Goal: Book appointment/travel/reservation

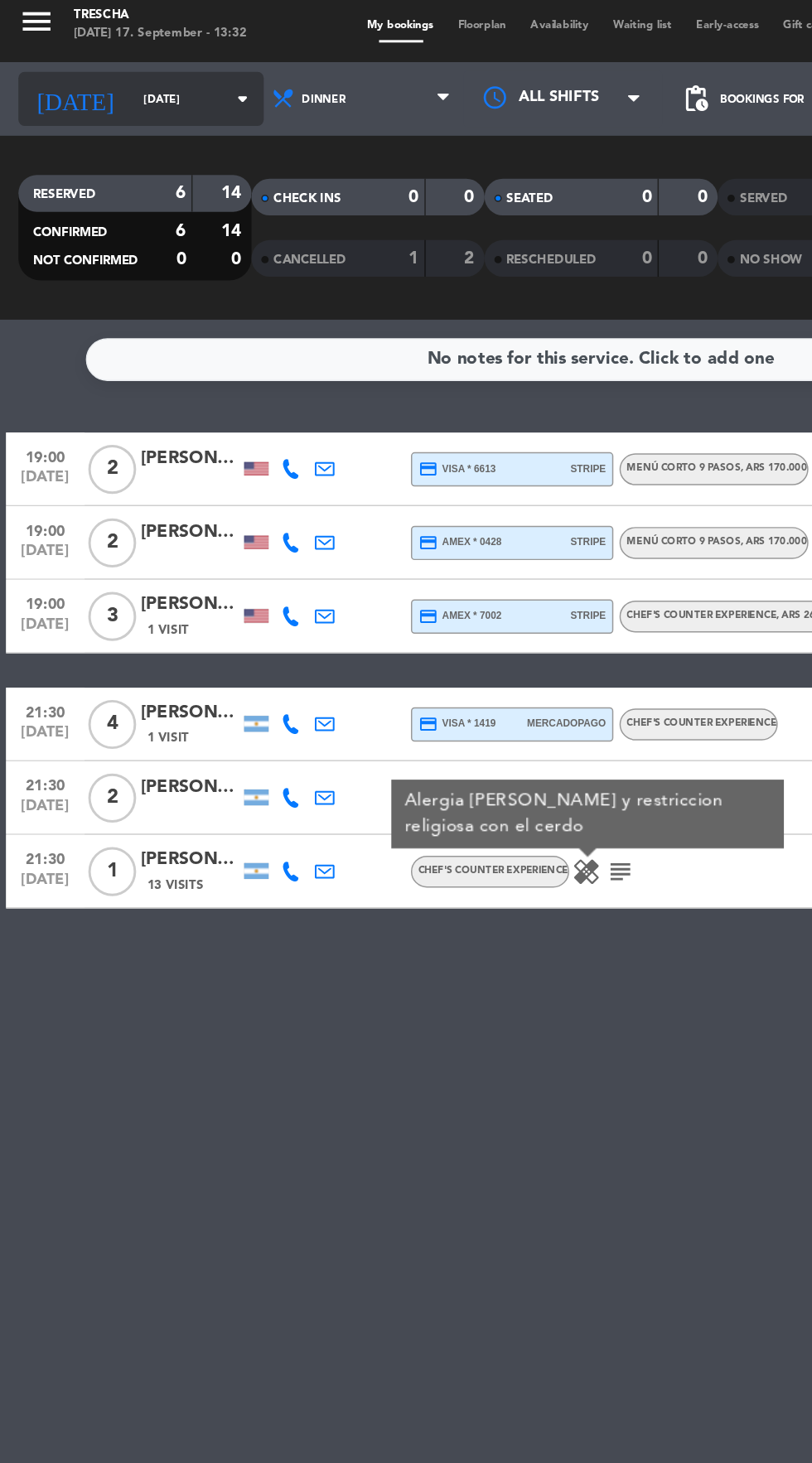
click at [41, 91] on div "[DATE] [DATE] arrow_drop_down" at bounding box center [95, 74] width 166 height 36
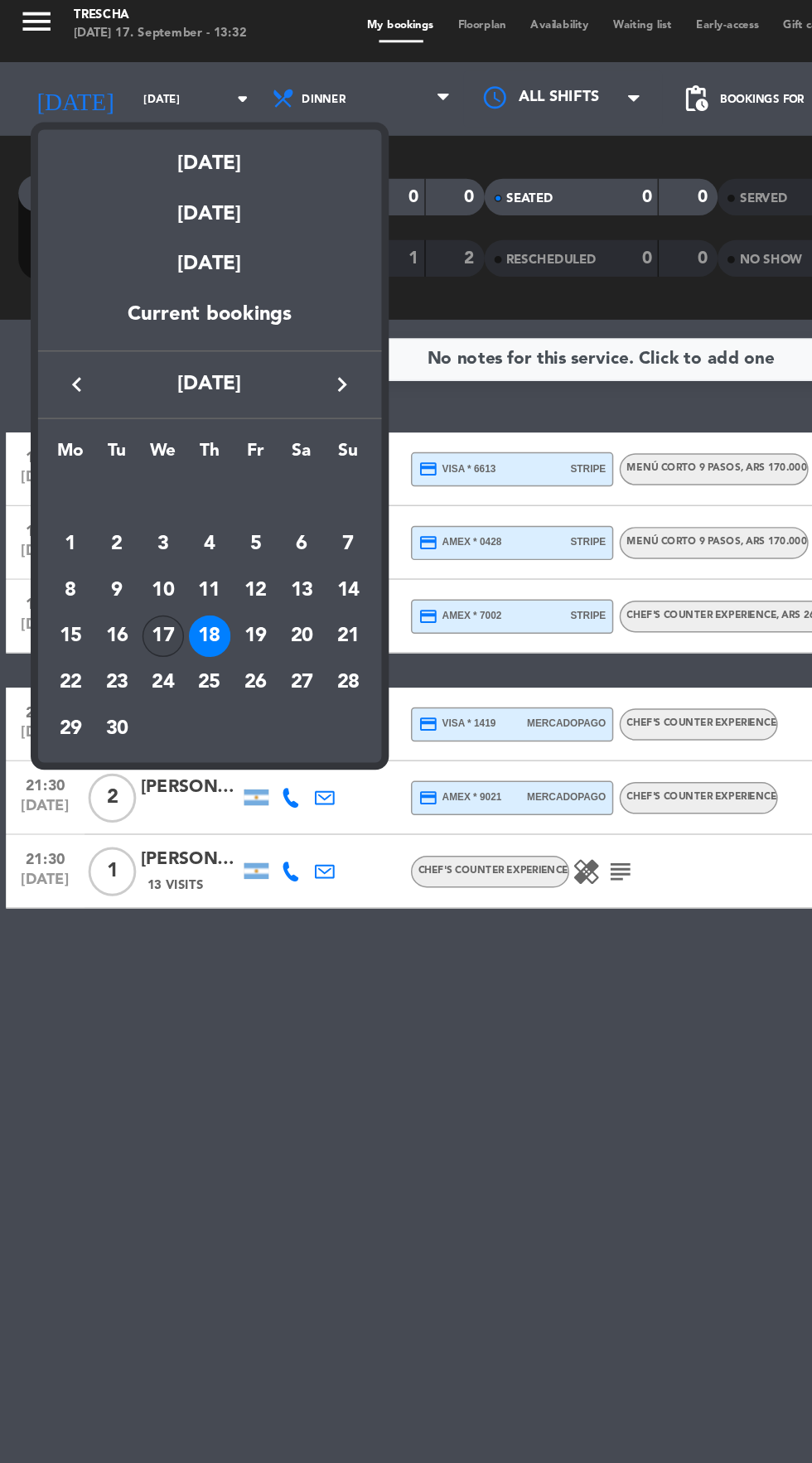
click at [108, 438] on div "17" at bounding box center [111, 437] width 29 height 29
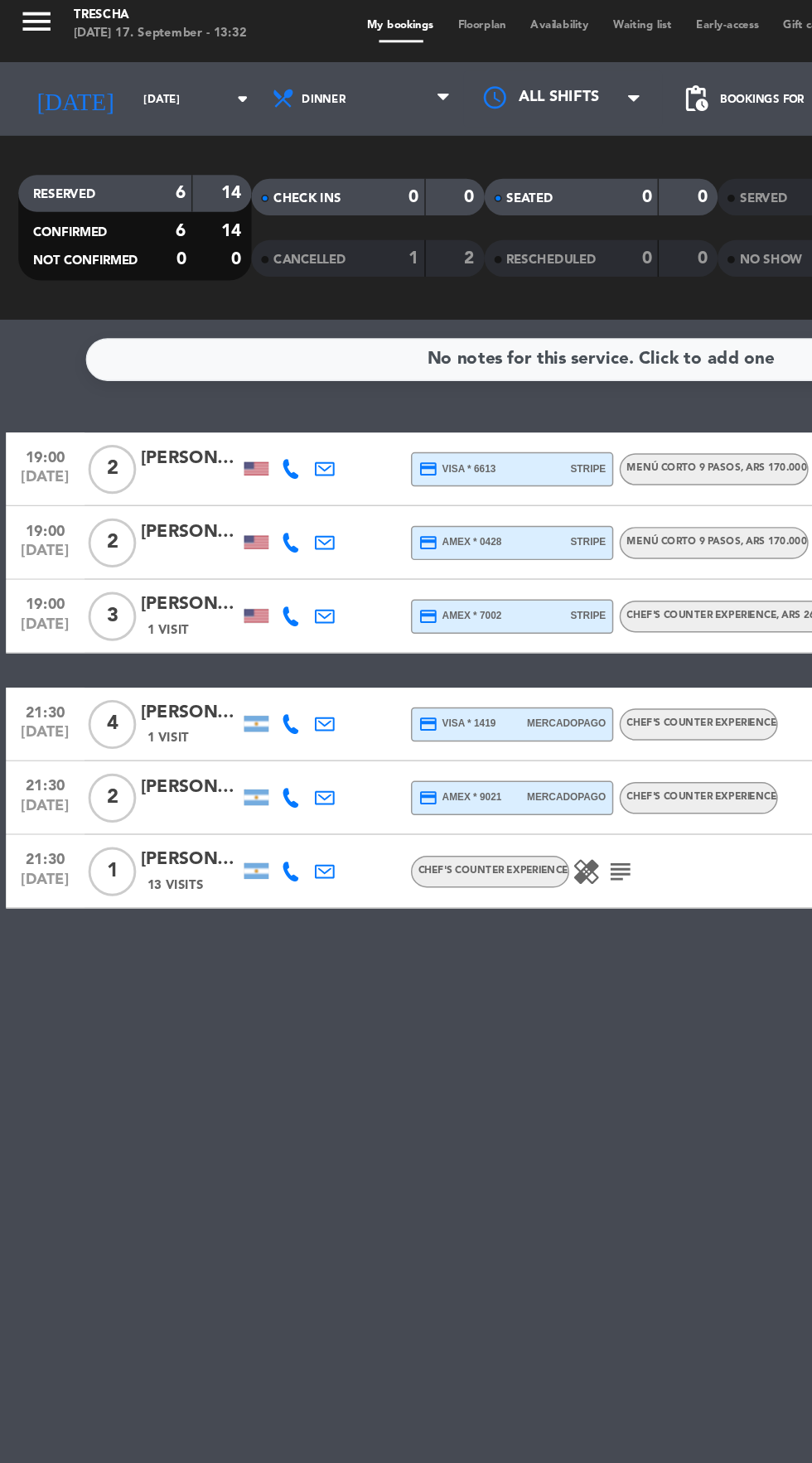
type input "[DATE]"
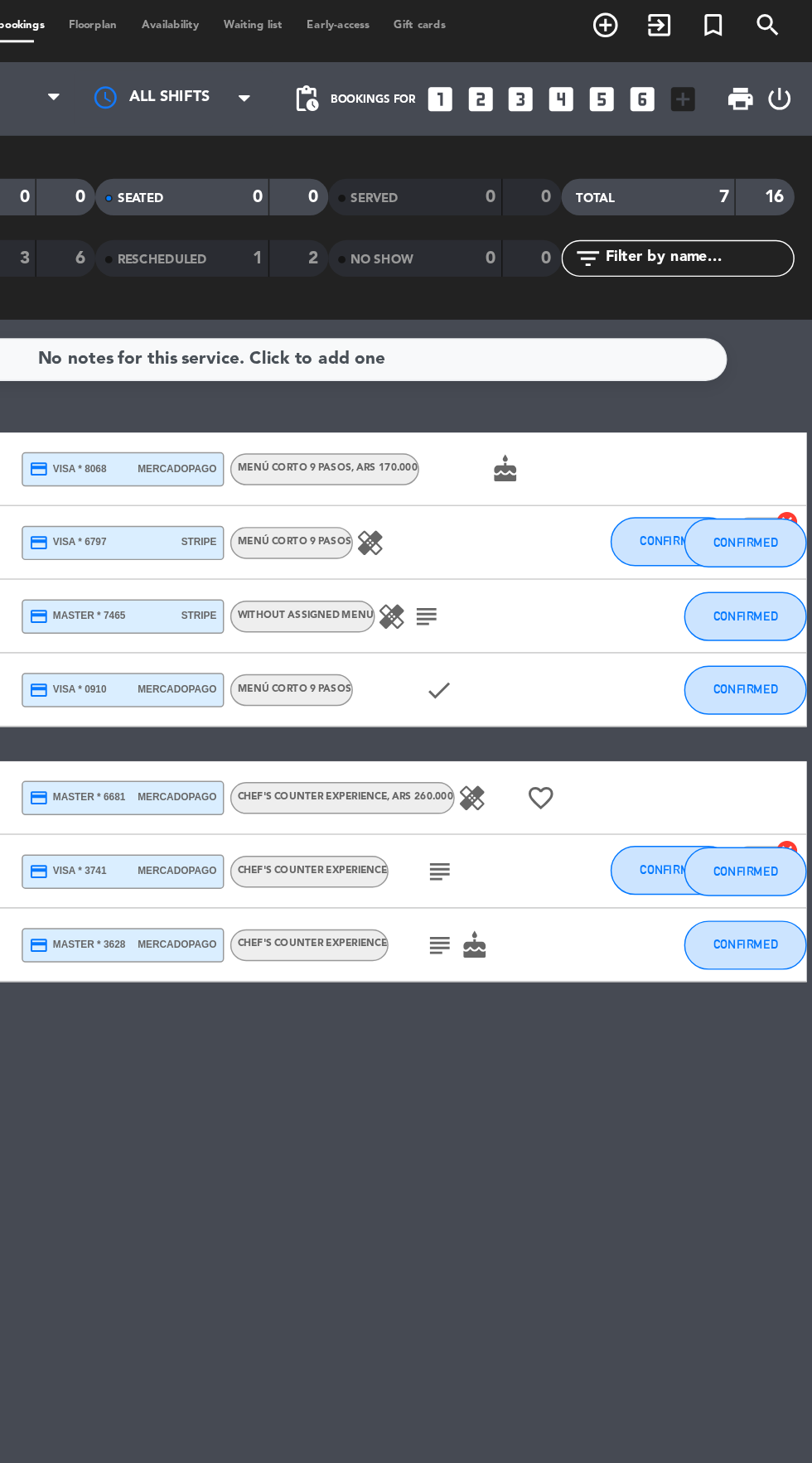
click at [514, 376] on icon "healing" at bounding box center [513, 375] width 20 height 20
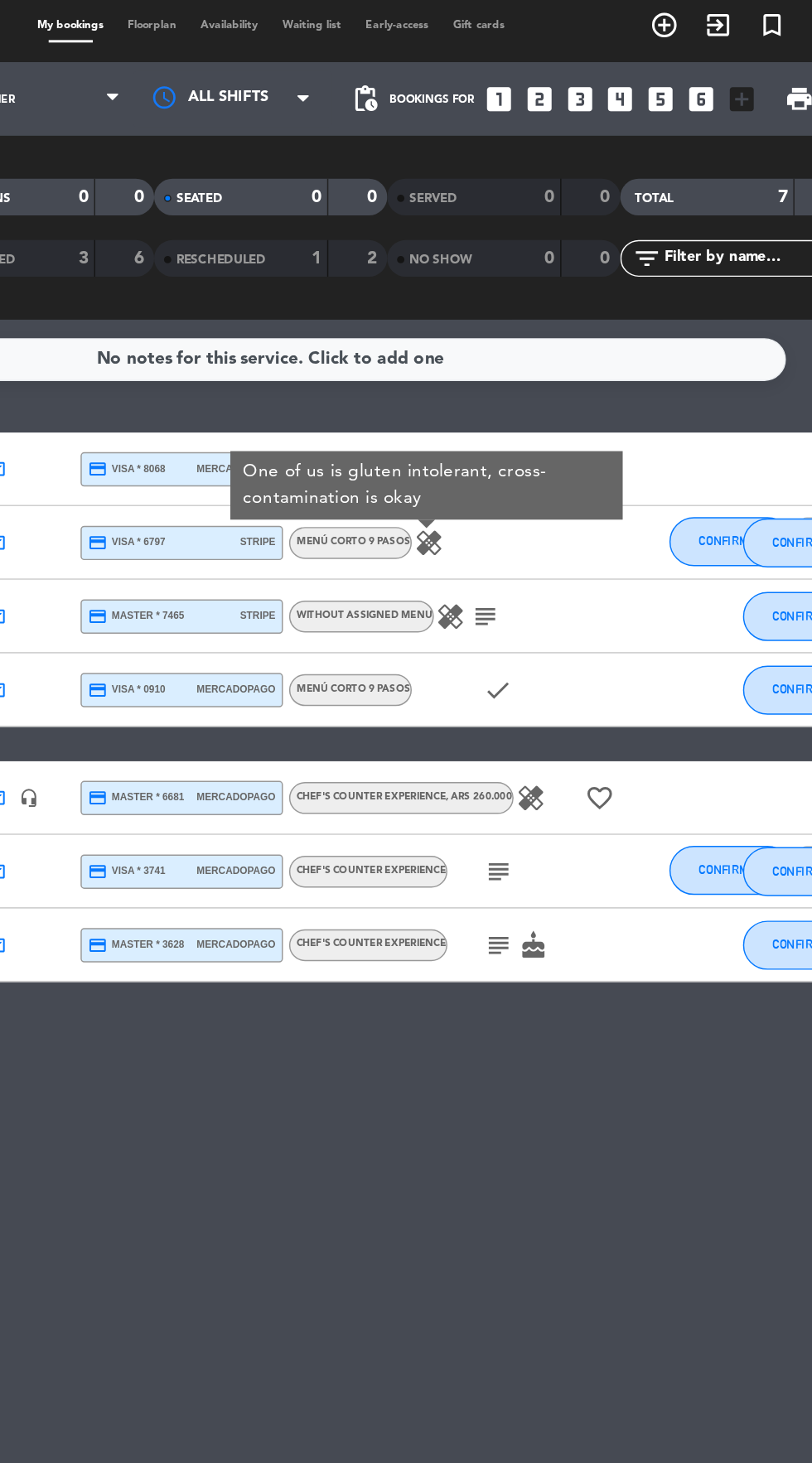
click at [522, 420] on icon "healing" at bounding box center [527, 424] width 20 height 20
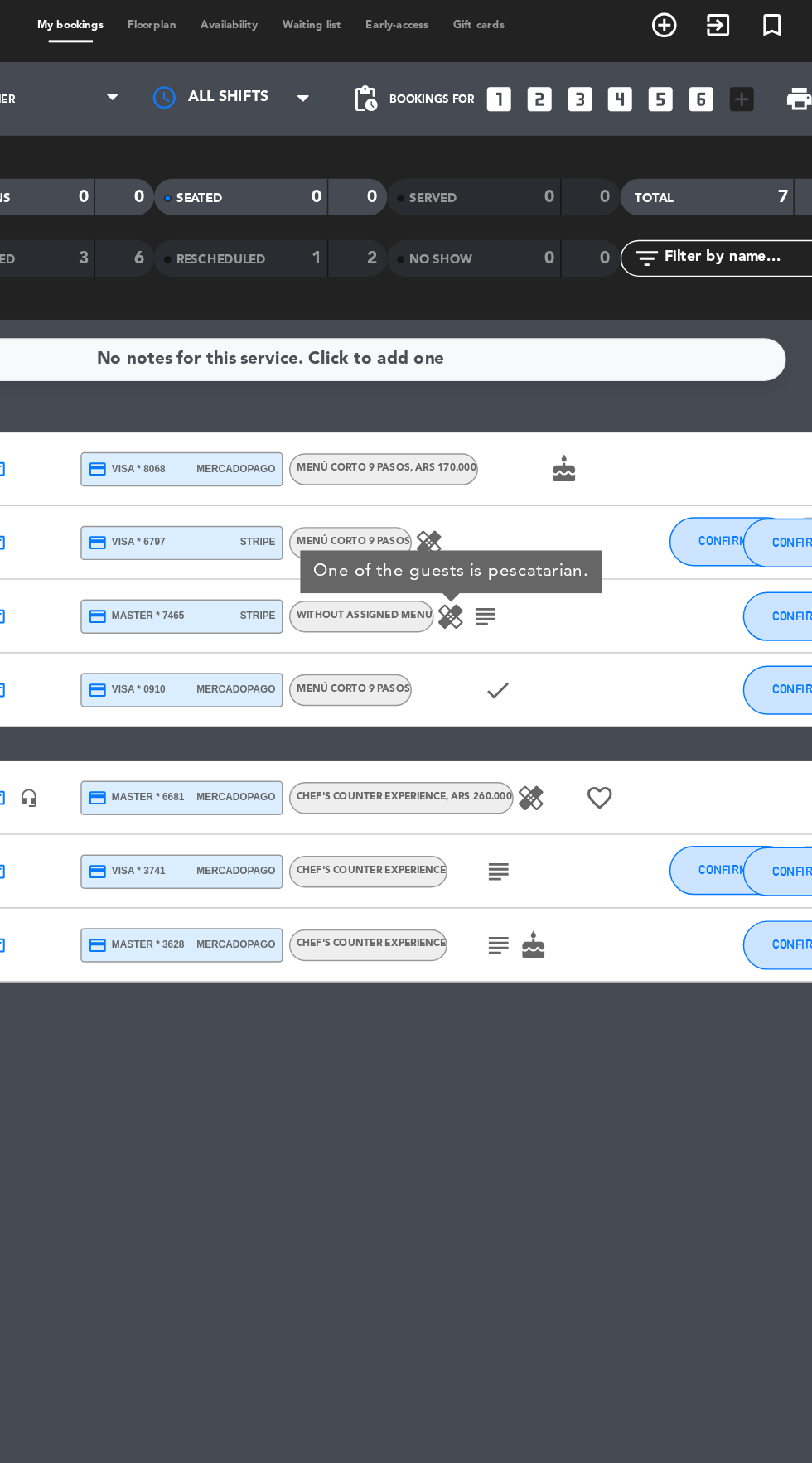
click at [584, 554] on icon "healing" at bounding box center [581, 546] width 20 height 20
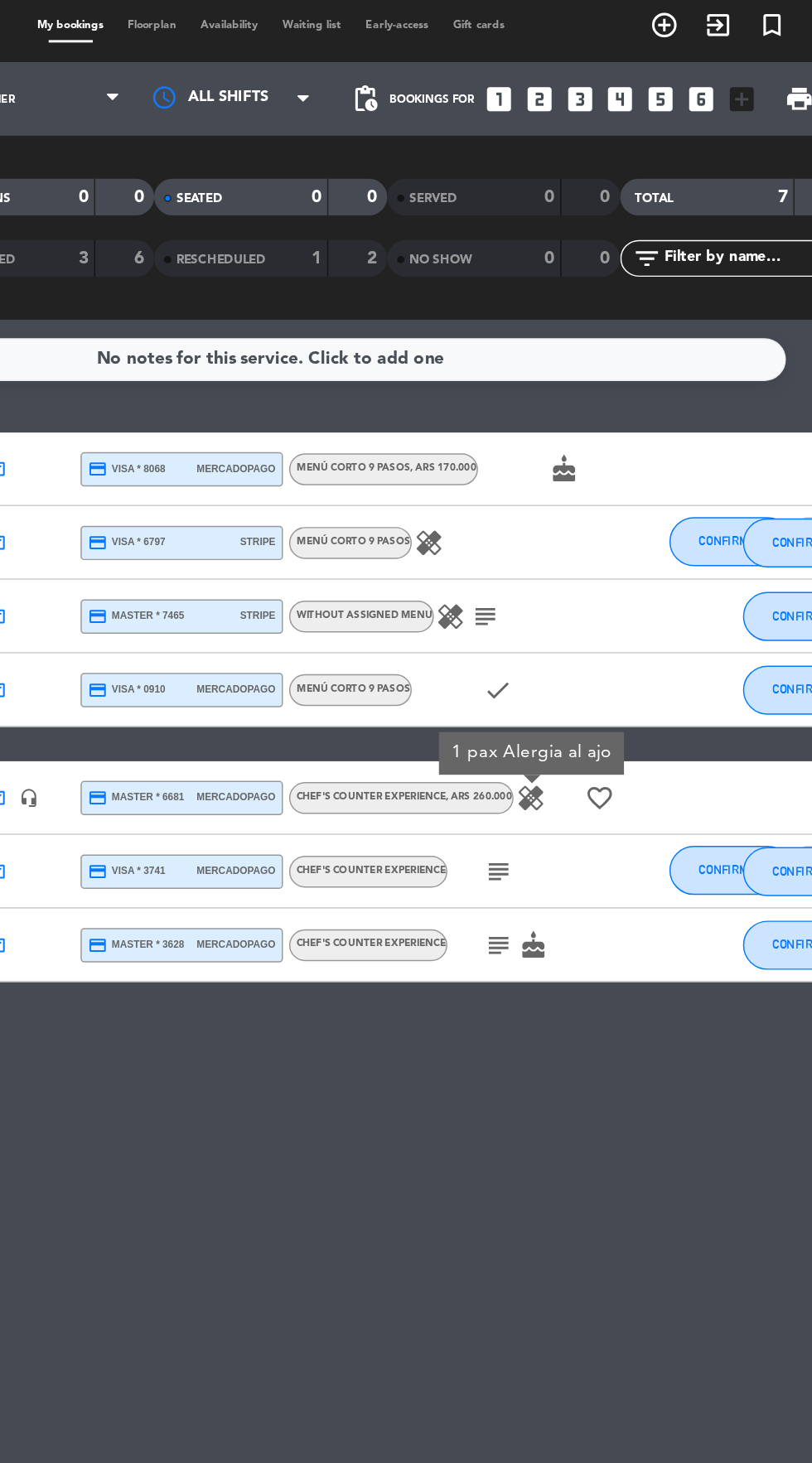
click at [569, 640] on icon "subject" at bounding box center [559, 646] width 20 height 20
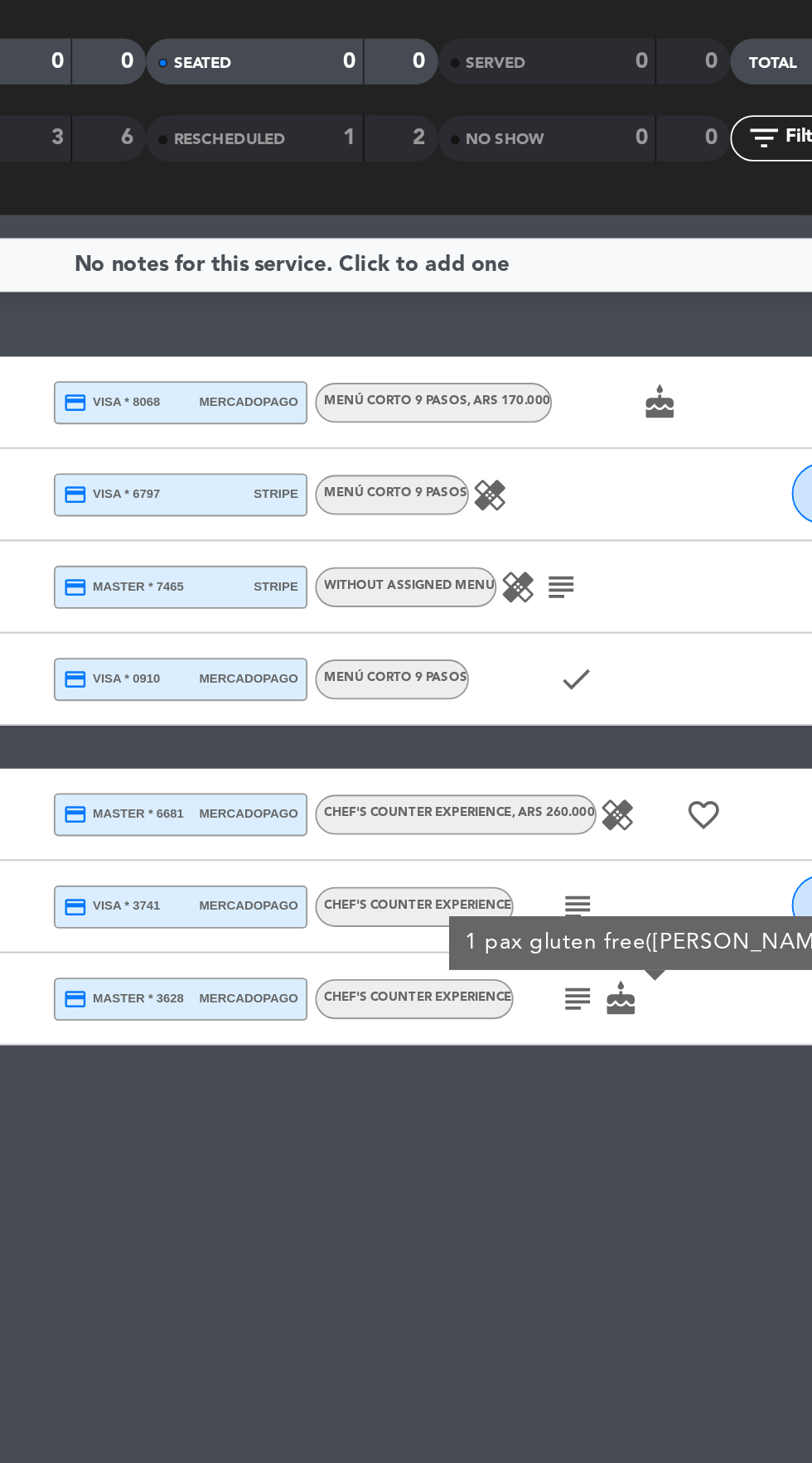
click at [534, 419] on icon "healing" at bounding box center [527, 424] width 20 height 20
